Goal: Transaction & Acquisition: Purchase product/service

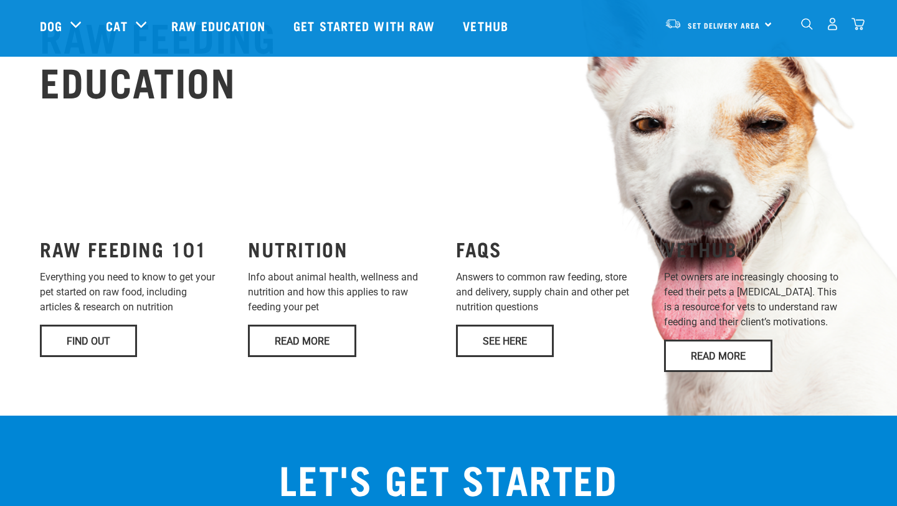
scroll to position [935, 0]
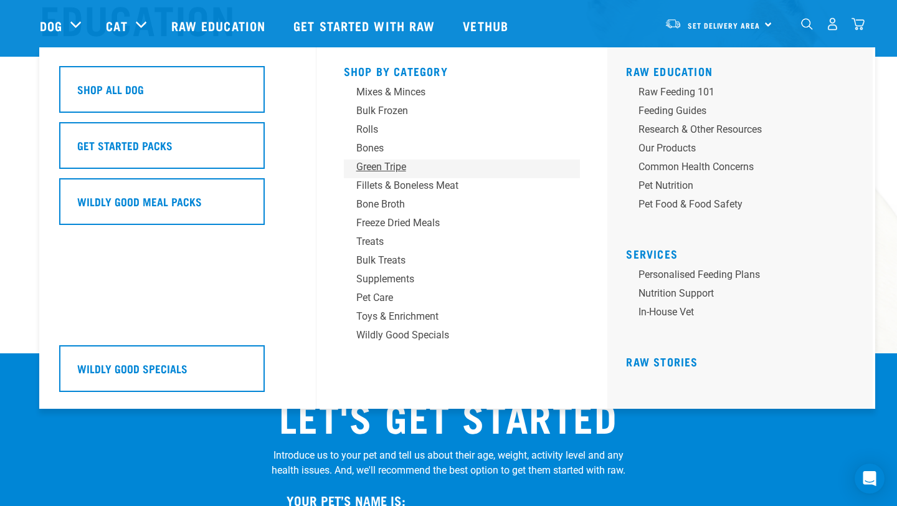
click at [378, 168] on div "Green Tripe" at bounding box center [453, 166] width 194 height 15
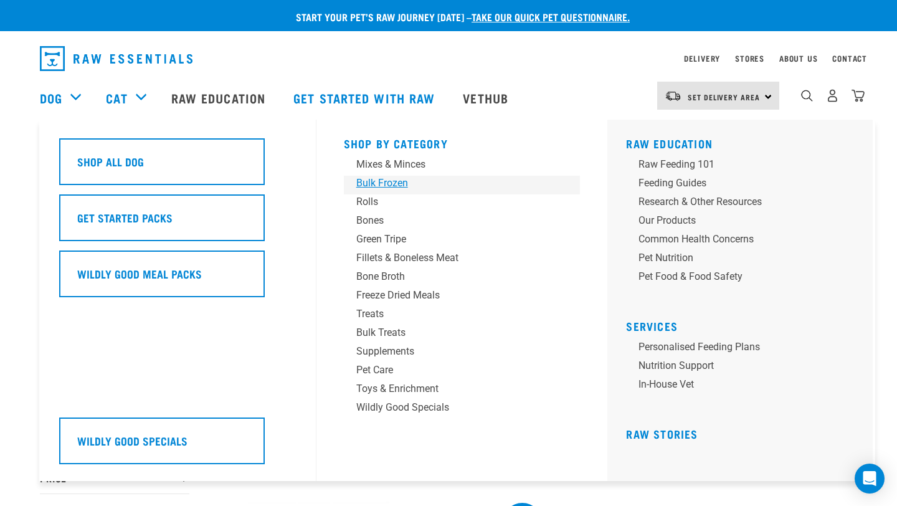
click at [393, 182] on div "Bulk Frozen" at bounding box center [453, 183] width 194 height 15
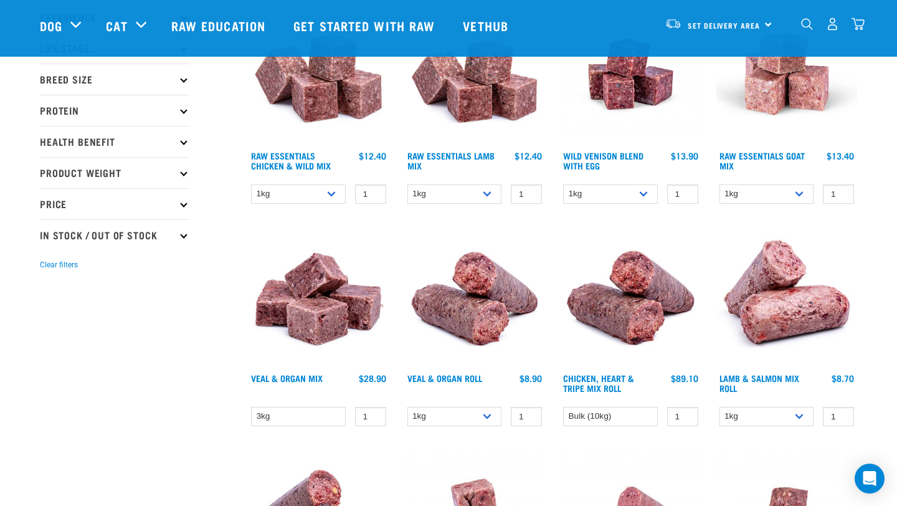
scroll to position [166, 0]
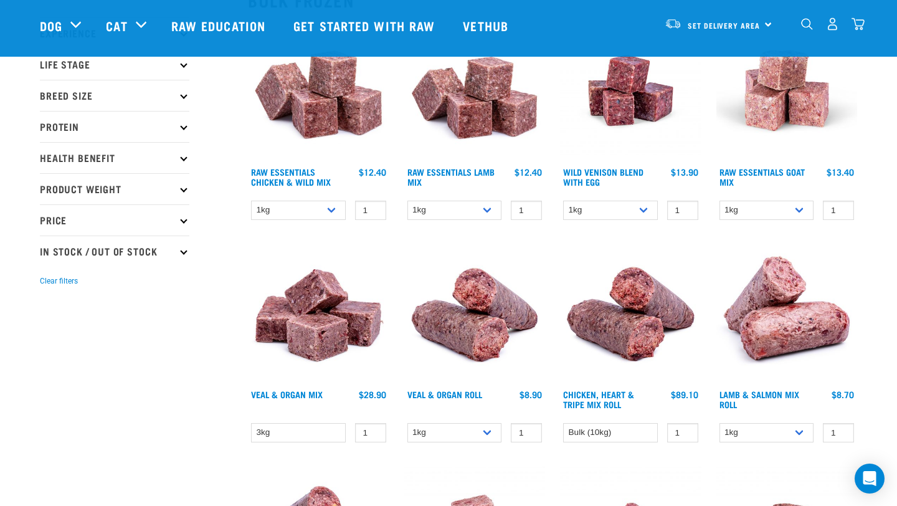
click at [784, 303] on img at bounding box center [786, 312] width 141 height 141
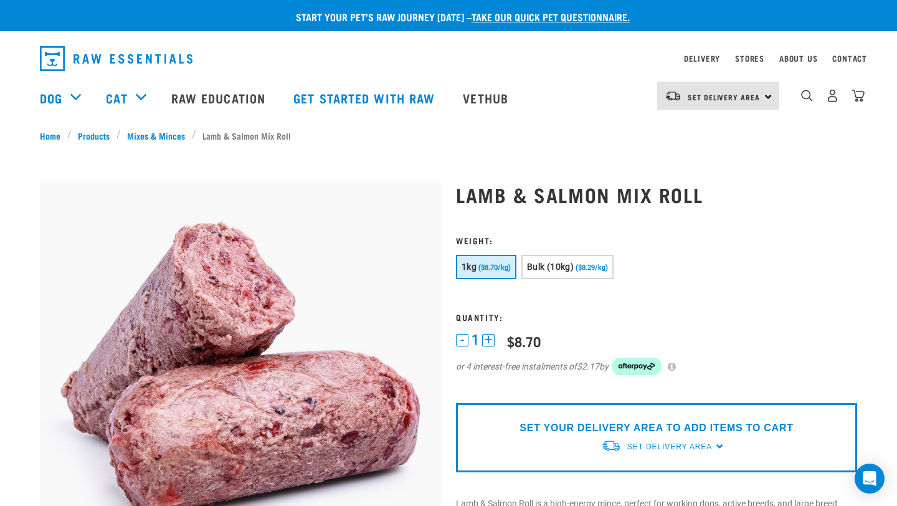
scroll to position [366, 0]
